Goal: Information Seeking & Learning: Learn about a topic

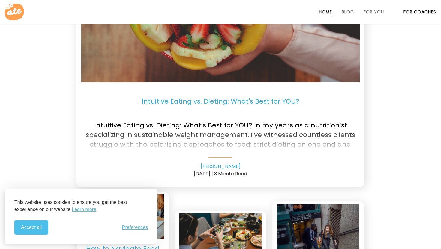
scroll to position [1266, 0]
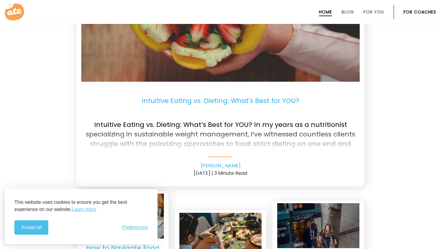
click at [203, 142] on div at bounding box center [220, 140] width 278 height 24
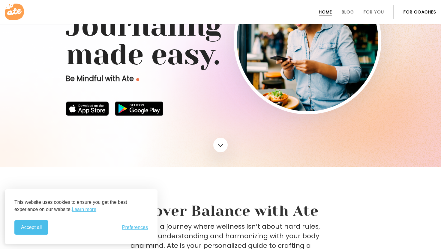
scroll to position [23, 0]
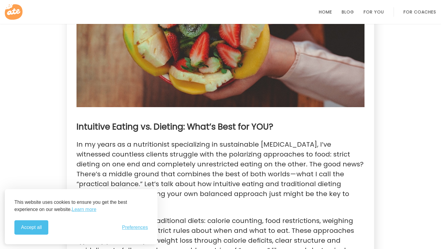
scroll to position [177, 0]
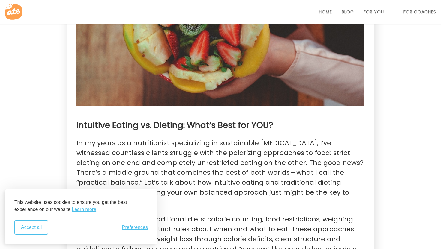
click at [40, 231] on button "Accept all" at bounding box center [31, 228] width 34 height 14
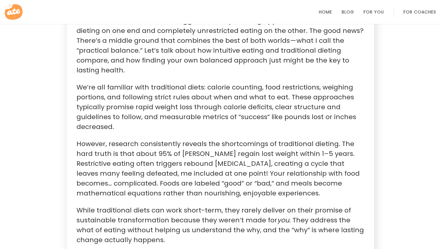
scroll to position [310, 0]
click at [126, 172] on p "However, research consistently reveals the shortcomings of traditional dieting.…" at bounding box center [220, 168] width 288 height 59
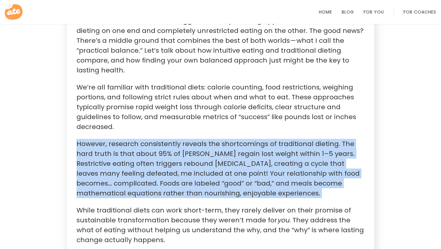
click at [126, 172] on p "However, research consistently reveals the shortcomings of traditional dieting.…" at bounding box center [220, 168] width 288 height 59
click at [129, 172] on p "However, research consistently reveals the shortcomings of traditional dieting.…" at bounding box center [220, 168] width 288 height 59
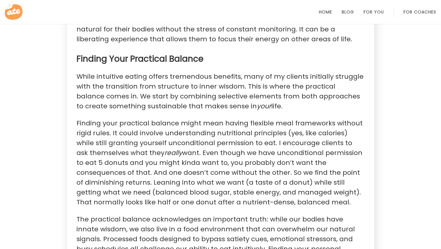
scroll to position [652, 0]
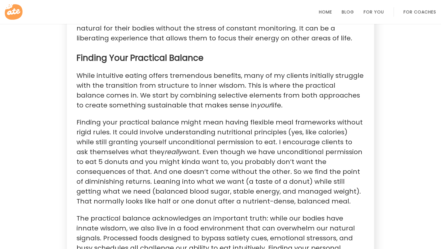
click at [166, 149] on em "really" at bounding box center [173, 151] width 18 height 9
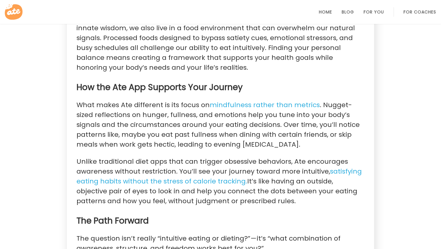
scroll to position [853, 0]
click at [159, 144] on section "[PERSON_NAME] [DATE] | 3 Minute Read Intuitive Eating vs. Dieting: What’s Best …" at bounding box center [220, 24] width 307 height 1582
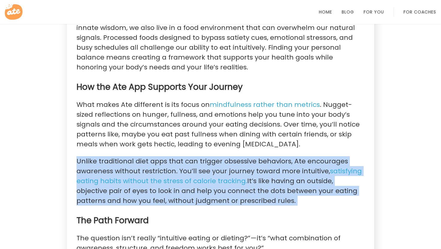
click at [159, 144] on section "[PERSON_NAME] [DATE] | 3 Minute Read Intuitive Eating vs. Dieting: What’s Best …" at bounding box center [220, 24] width 307 height 1582
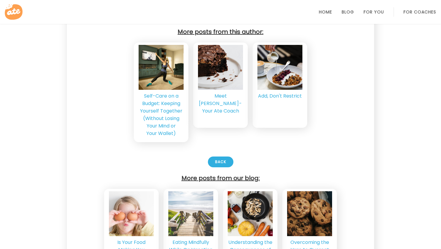
scroll to position [1419, 0]
